Goal: Information Seeking & Learning: Learn about a topic

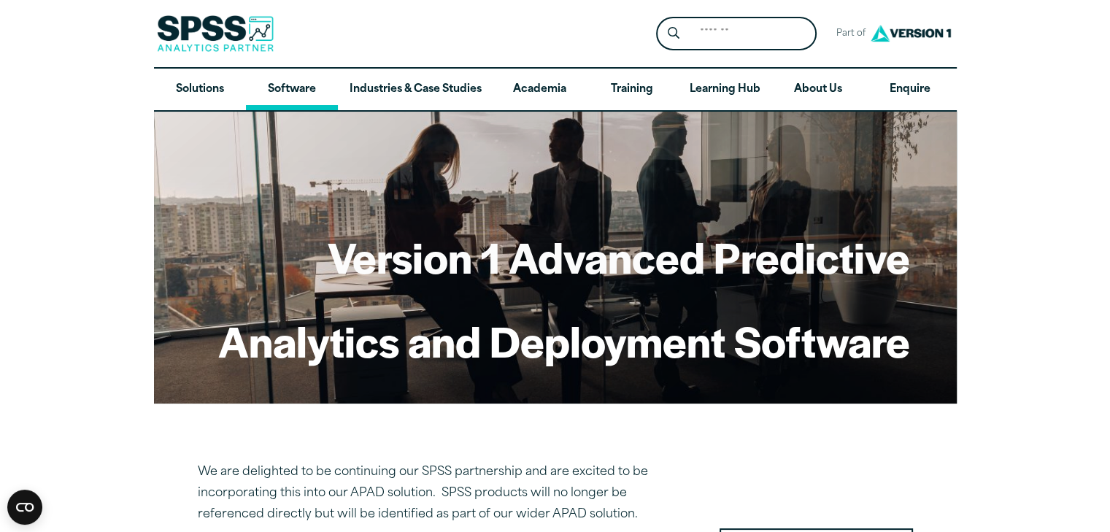
click at [292, 86] on link "Software" at bounding box center [292, 90] width 92 height 42
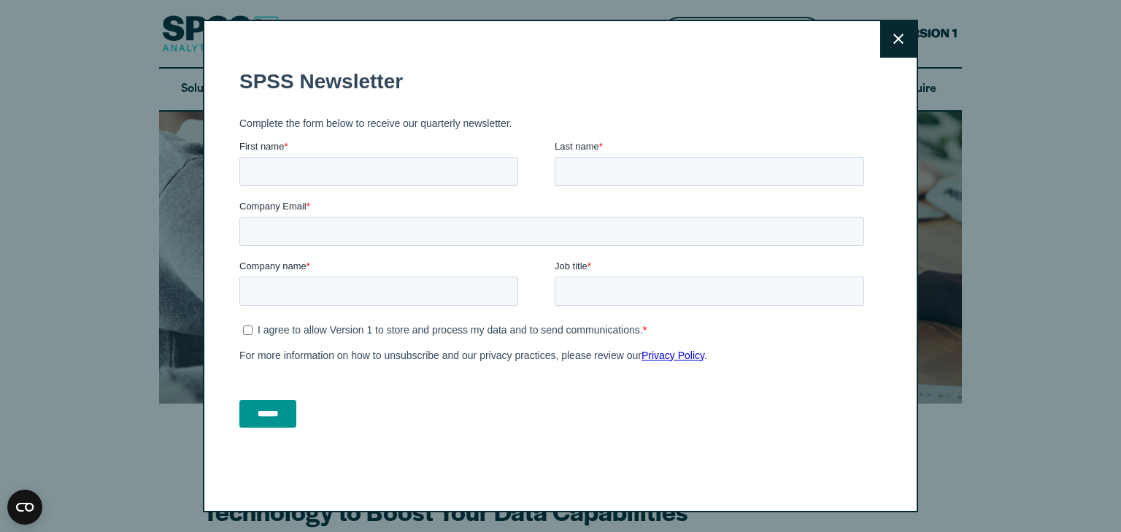
click at [894, 43] on icon at bounding box center [899, 39] width 10 height 10
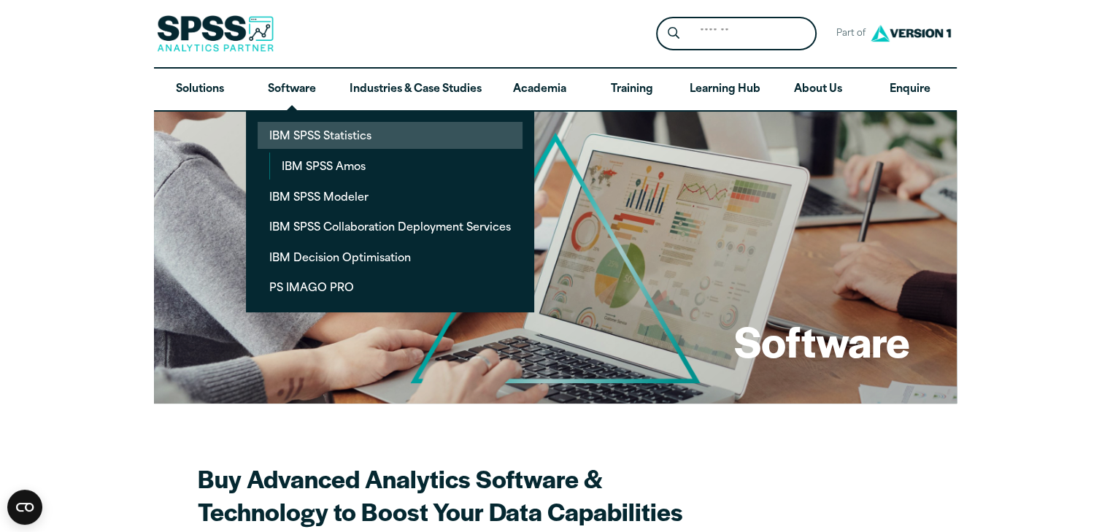
click at [324, 135] on link "IBM SPSS Statistics" at bounding box center [390, 135] width 265 height 27
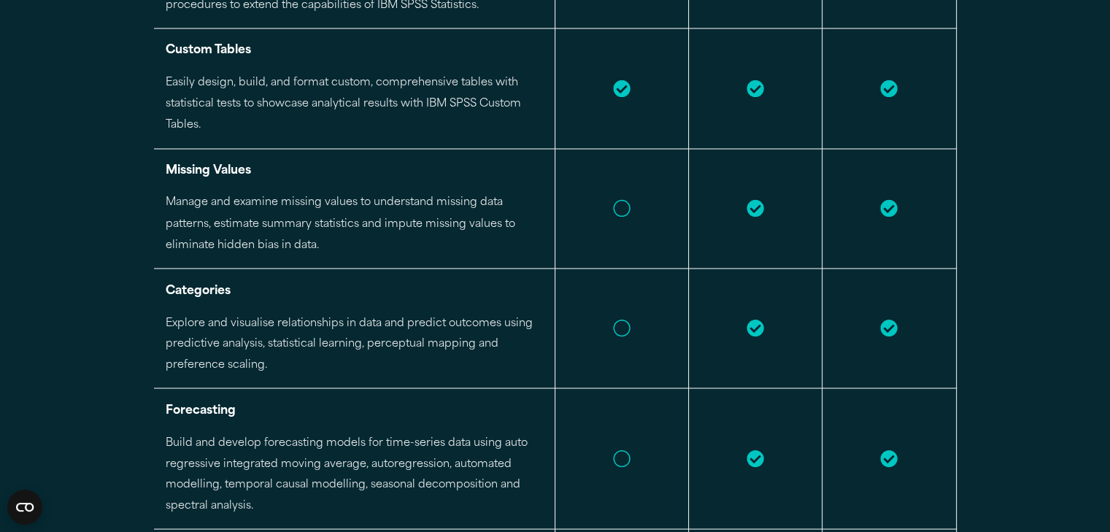
scroll to position [2555, 0]
